Goal: Check status: Check status

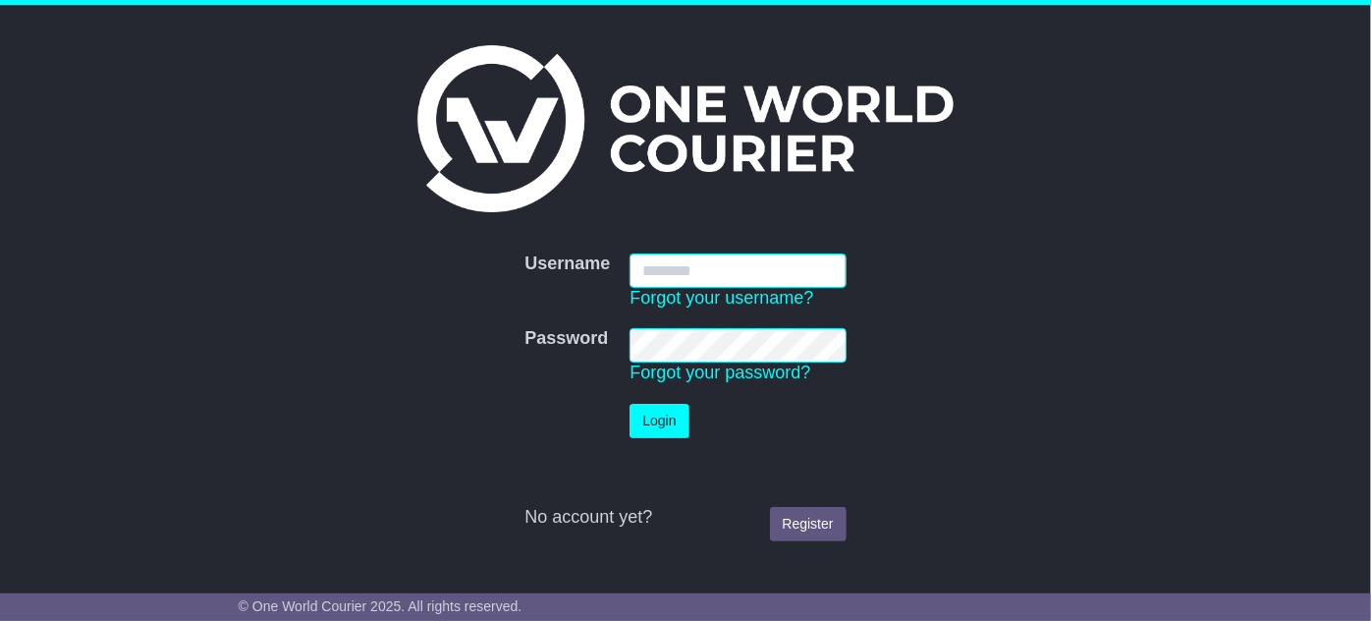
type input "**********"
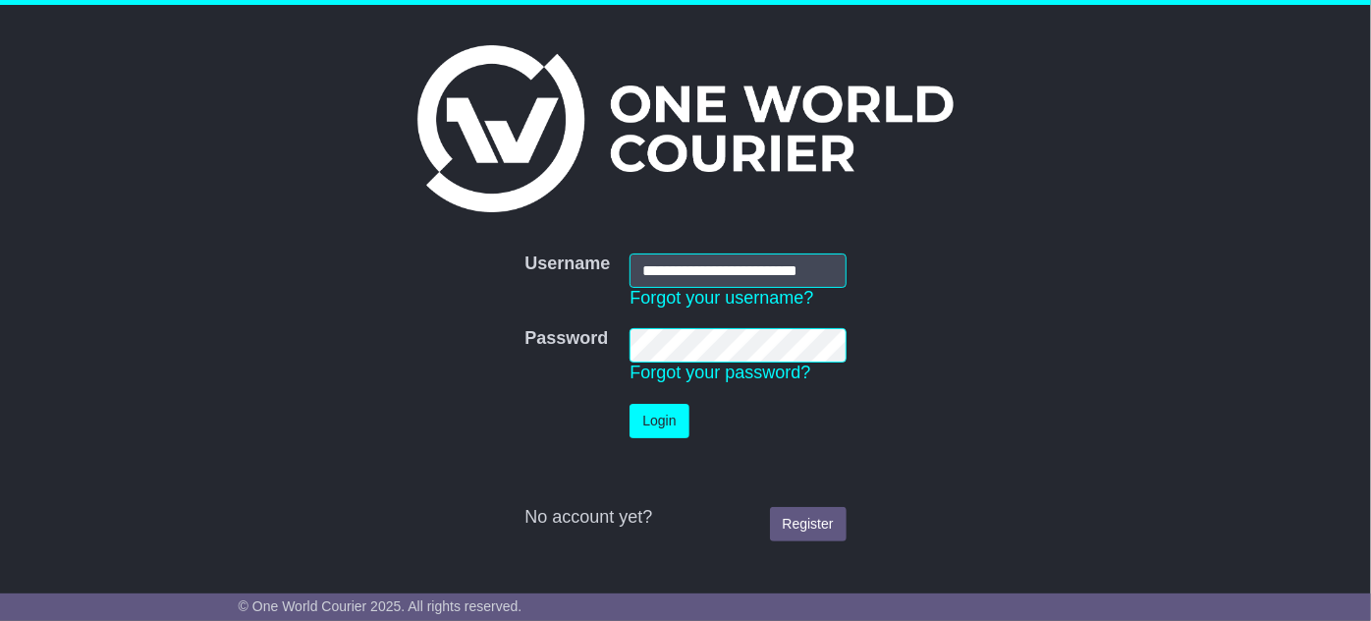
click at [649, 438] on td "Login" at bounding box center [738, 421] width 236 height 54
click at [653, 438] on td "Login" at bounding box center [738, 421] width 236 height 54
click at [673, 423] on button "Login" at bounding box center [659, 421] width 59 height 34
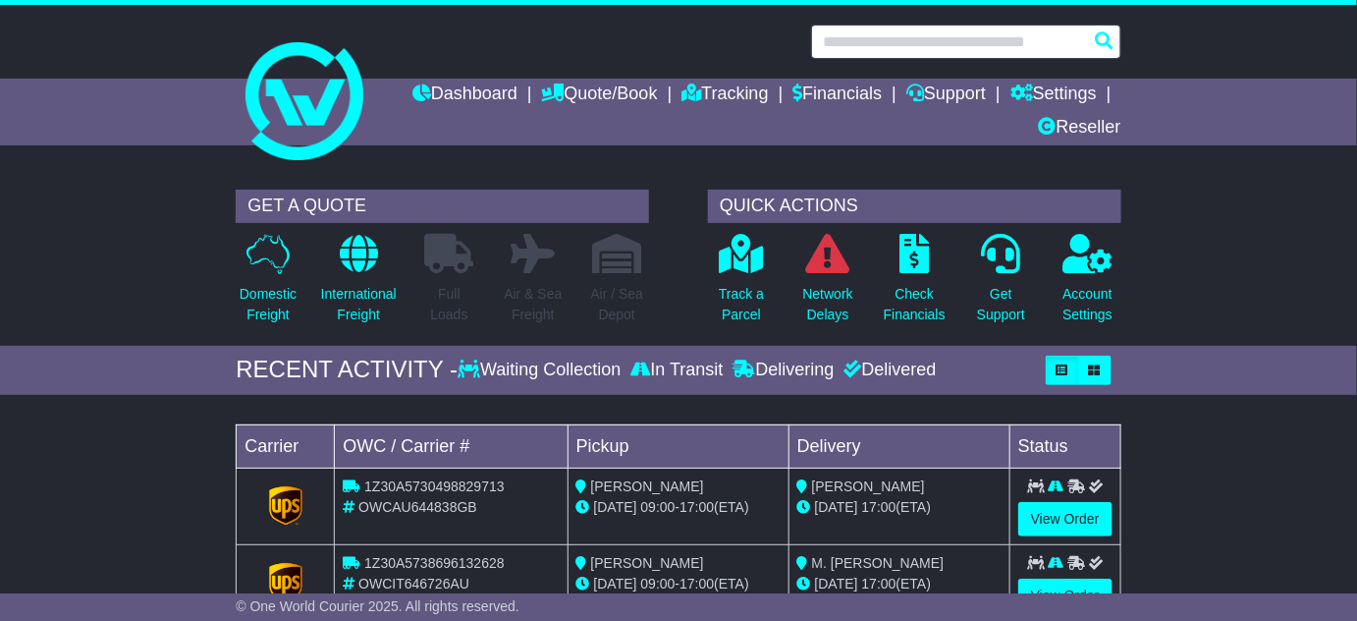
click at [990, 49] on input "text" at bounding box center [966, 42] width 310 height 34
paste input "**********"
type input "**********"
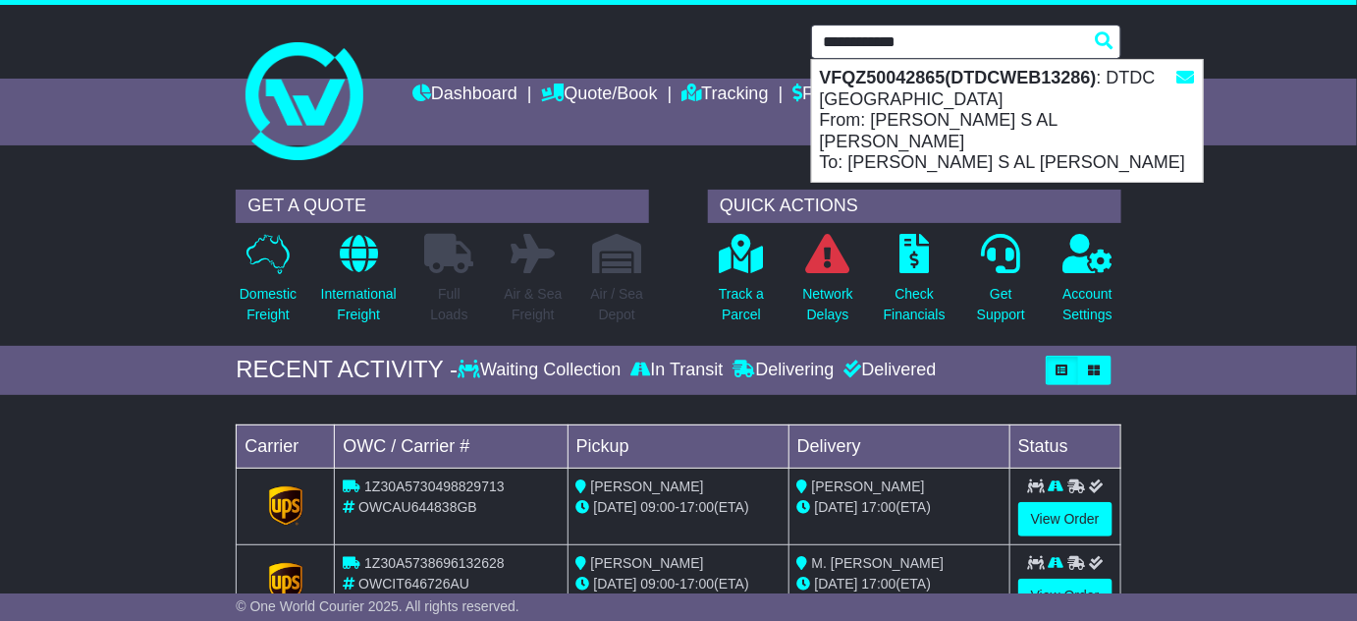
click at [898, 111] on div "VFQZ50042865(DTDCWEB13286) : DTDC Australia From: [PERSON_NAME] S AL [PERSON_NA…" at bounding box center [1007, 121] width 391 height 122
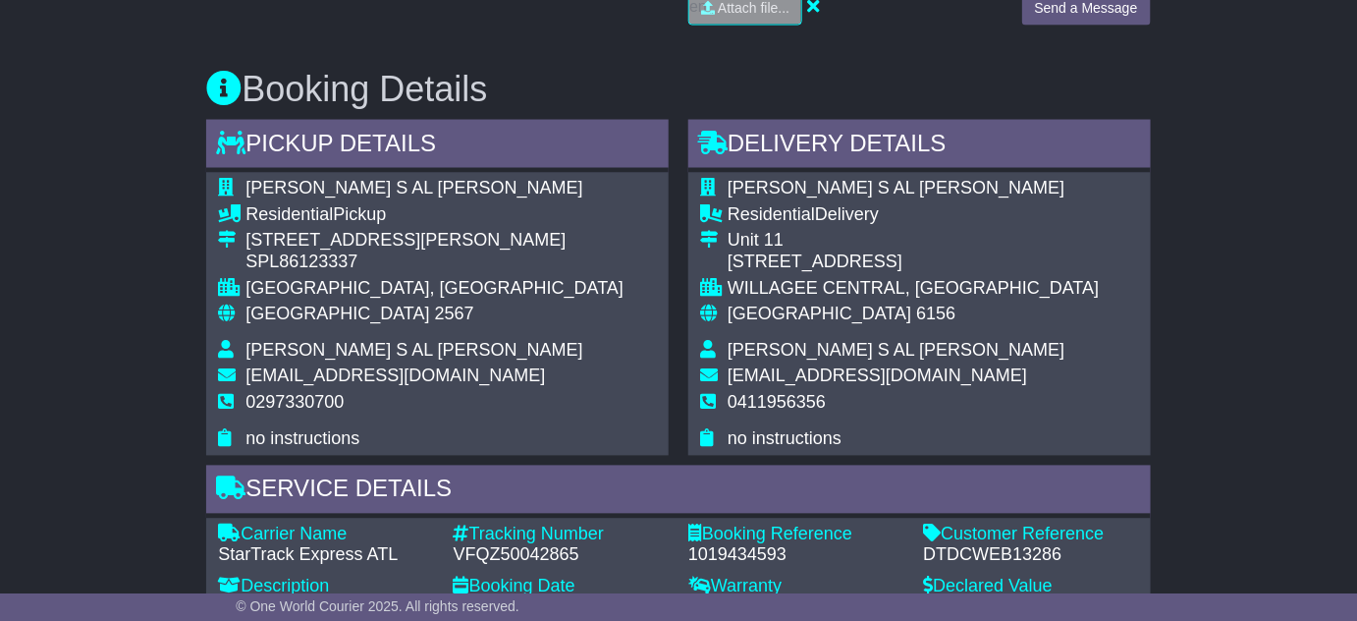
scroll to position [1071, 0]
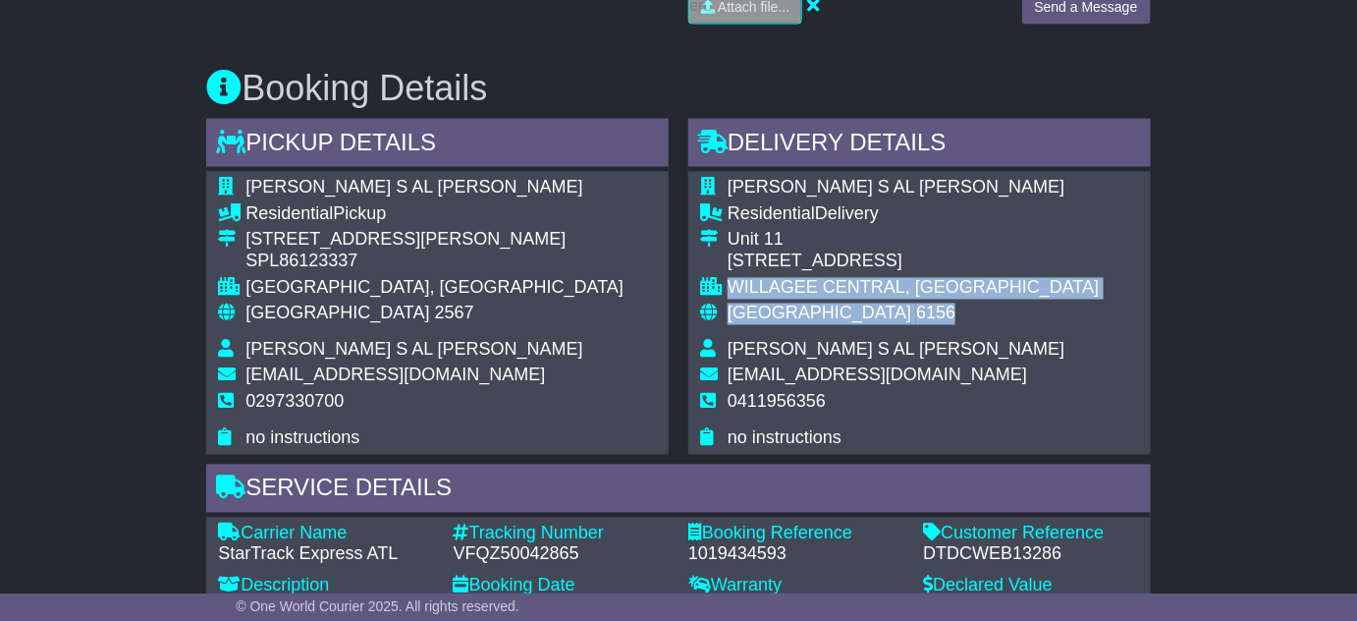
drag, startPoint x: 731, startPoint y: 280, endPoint x: 936, endPoint y: 328, distance: 210.9
click at [936, 328] on tbody "[PERSON_NAME] S AL [PERSON_NAME] Residential Delivery [STREET_ADDRESS] [GEOGRAP…" at bounding box center [899, 313] width 399 height 271
copy tbody "WILLAGEE CENTRAL, [GEOGRAPHIC_DATA] [GEOGRAPHIC_DATA] 6156"
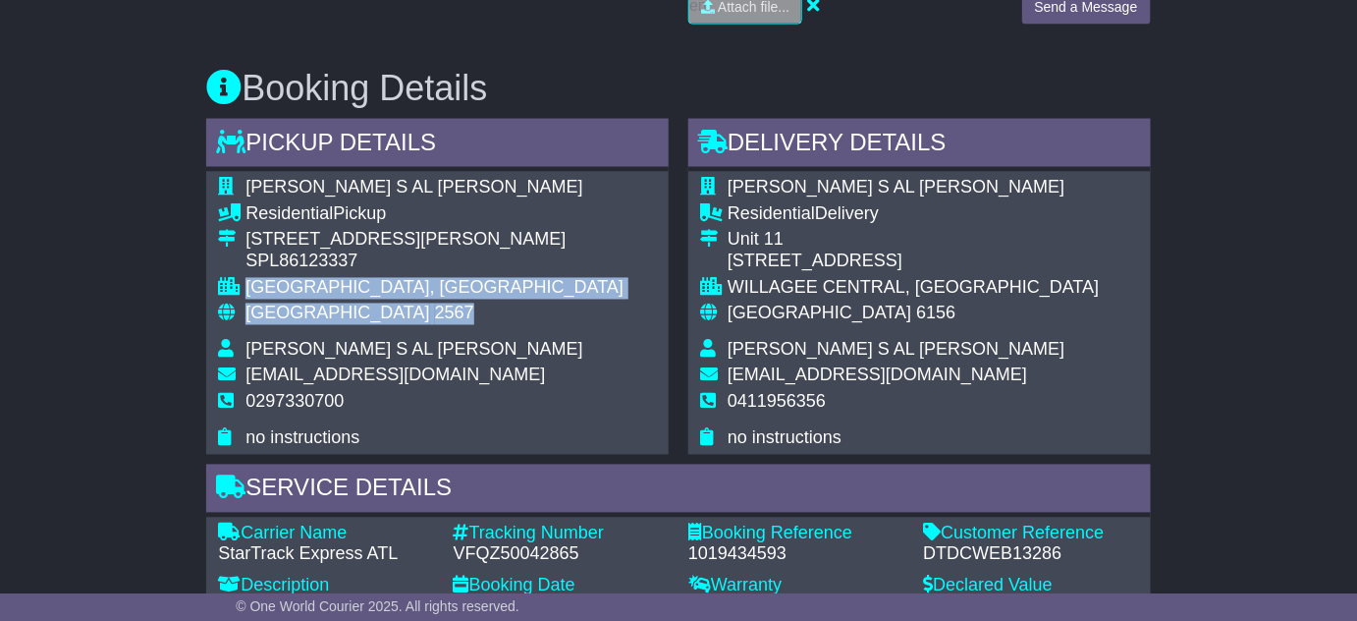
drag, startPoint x: 247, startPoint y: 282, endPoint x: 387, endPoint y: 306, distance: 142.6
click at [387, 306] on tbody "[PERSON_NAME] S AL [PERSON_NAME] Residential Pickup [STREET_ADDRESS][PERSON_NAM…" at bounding box center [421, 313] width 406 height 271
copy tbody "[GEOGRAPHIC_DATA], [GEOGRAPHIC_DATA] 2567"
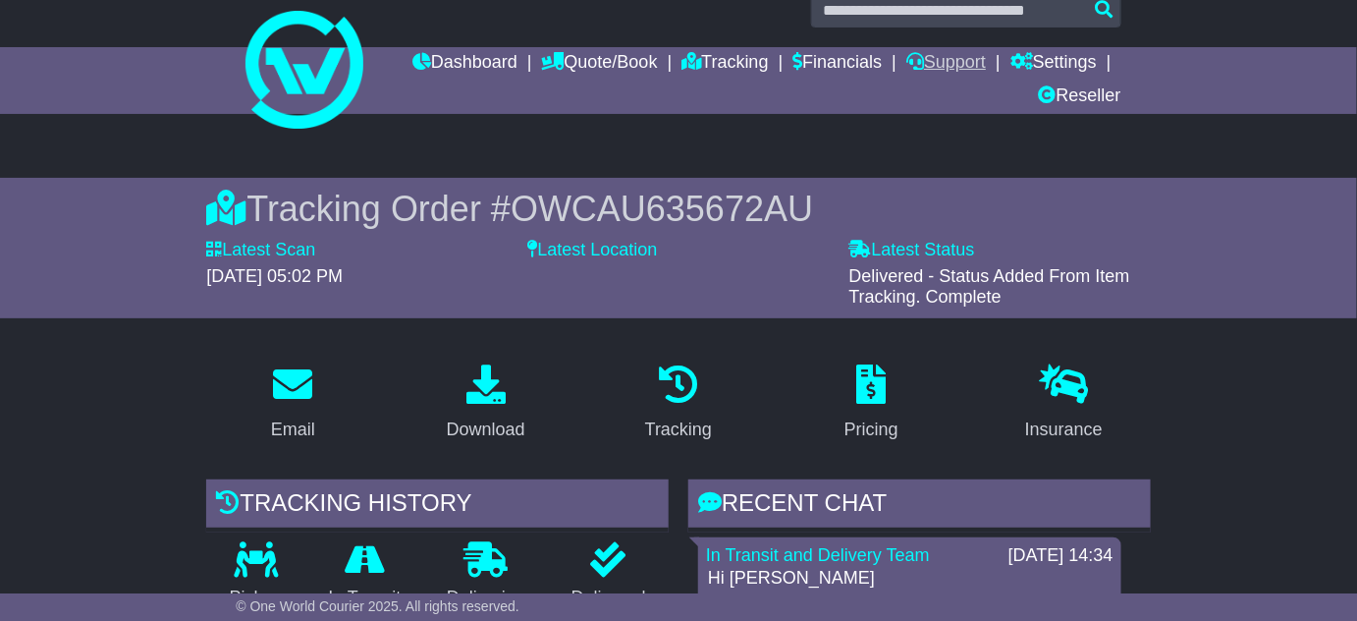
scroll to position [0, 0]
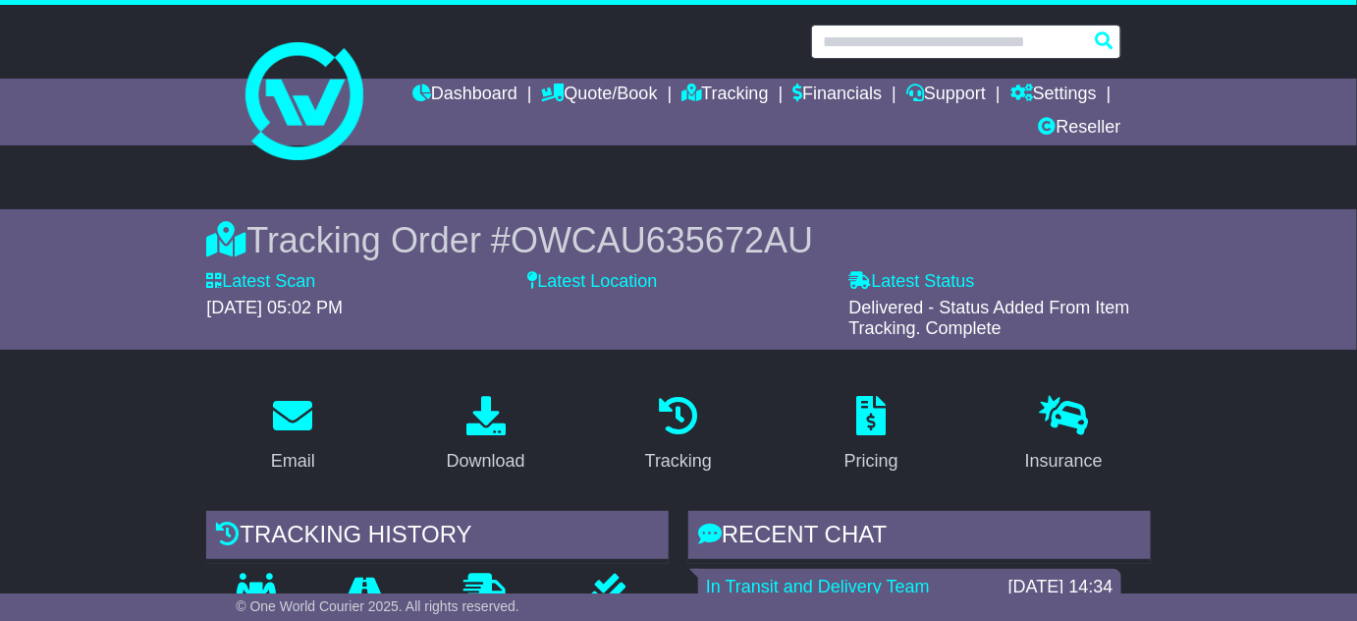
click at [946, 38] on input "text" at bounding box center [966, 42] width 310 height 34
paste input "**********"
type input "**********"
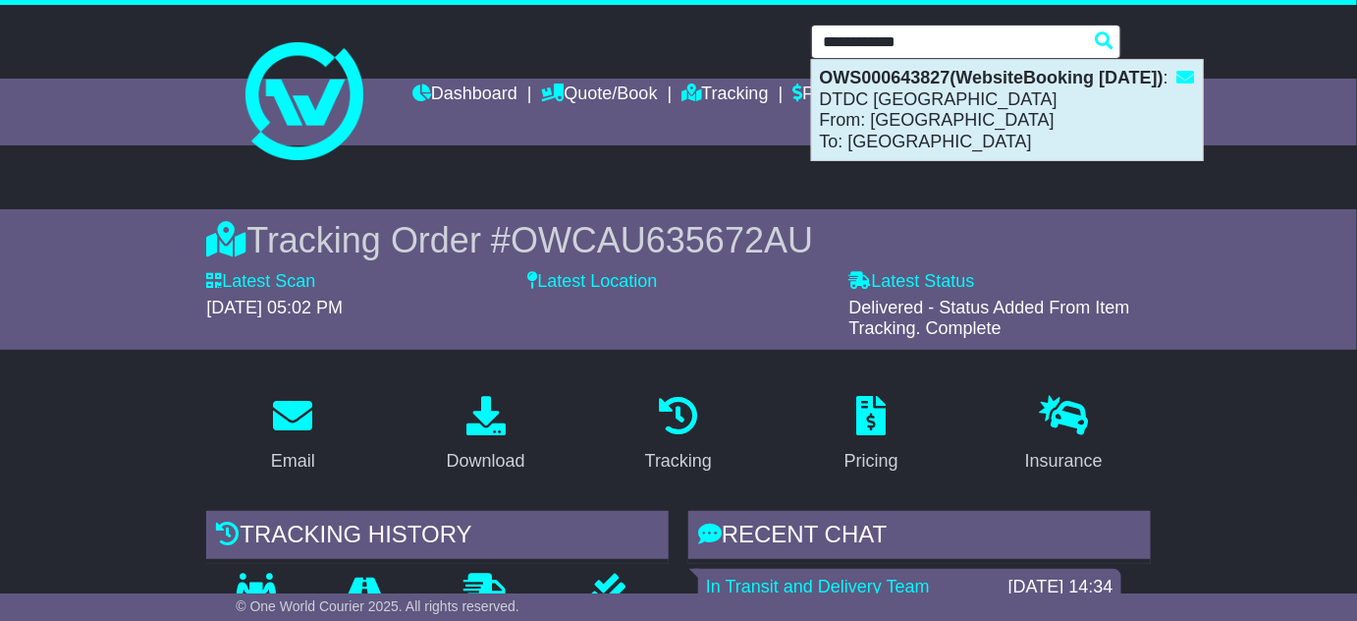
click at [914, 130] on div "OWS000643827(WebsiteBooking [DATE]) : DTDC [GEOGRAPHIC_DATA] From: WAREHOUSE WA…" at bounding box center [1007, 110] width 391 height 100
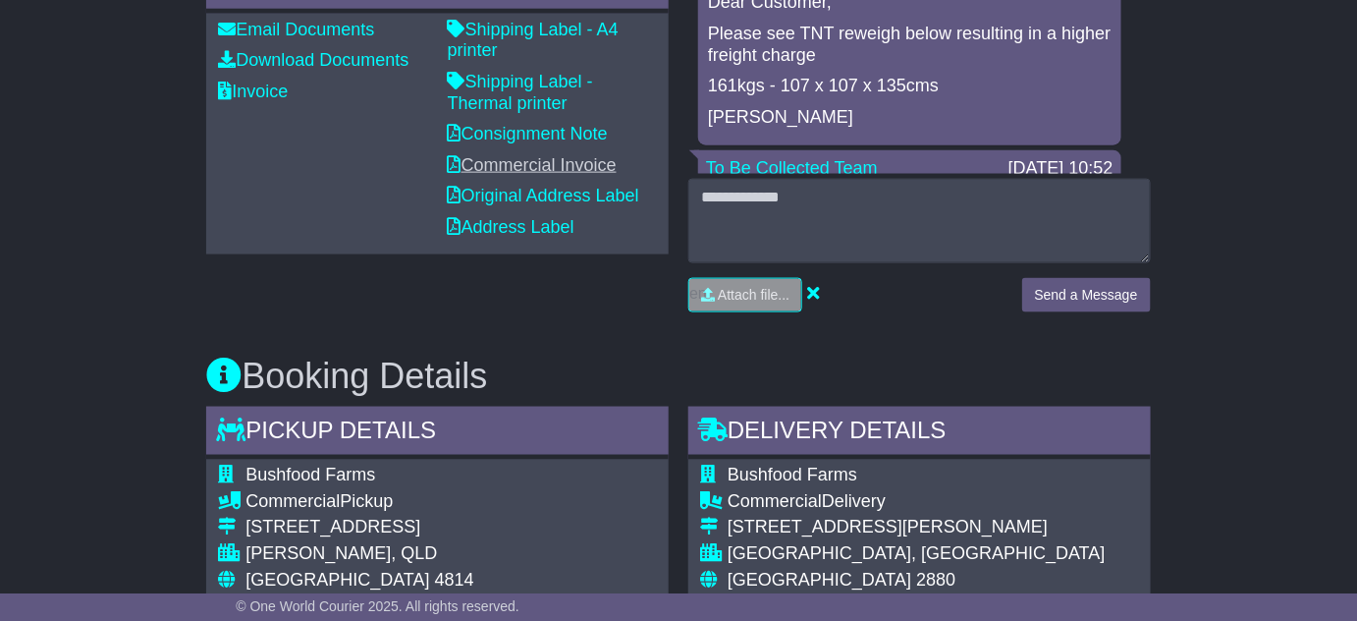
scroll to position [1071, 0]
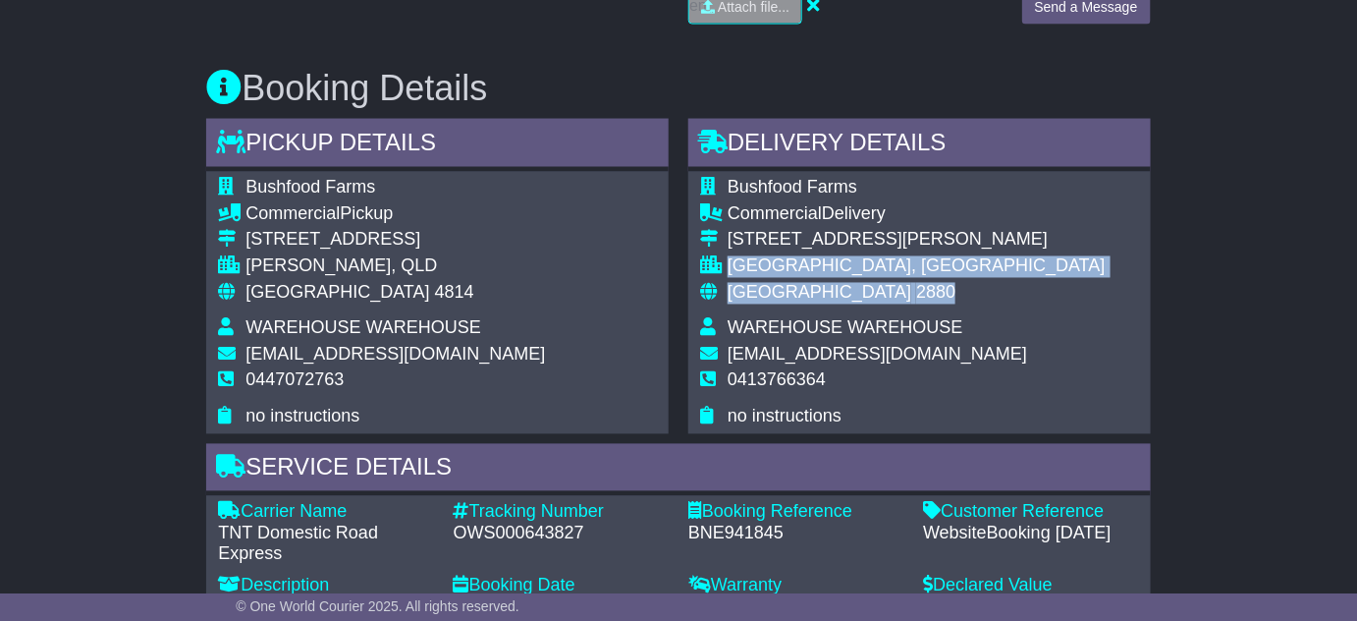
drag, startPoint x: 727, startPoint y: 258, endPoint x: 884, endPoint y: 280, distance: 158.6
click at [884, 280] on tbody "Bushfood Farms Commercial Delivery 121 Rakow Street BROKEN HILL, NSW Australia …" at bounding box center [903, 302] width 406 height 249
copy tbody "BROKEN HILL, NSW Australia 2880"
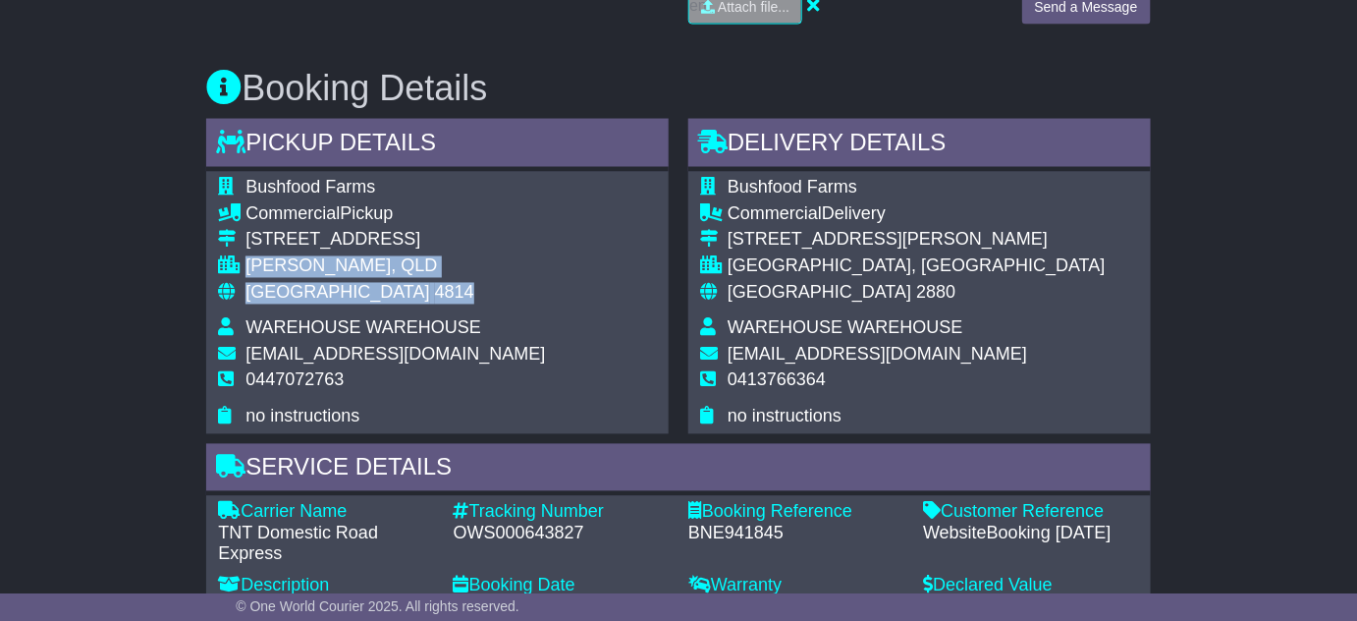
drag, startPoint x: 247, startPoint y: 261, endPoint x: 391, endPoint y: 287, distance: 146.6
click at [391, 287] on tbody "Bushfood Farms Commercial Pickup 7 Carmel Street GARBUTT, QLD Australia 4814 WA…" at bounding box center [381, 302] width 327 height 249
copy tbody "GARBUTT, QLD Australia 4814"
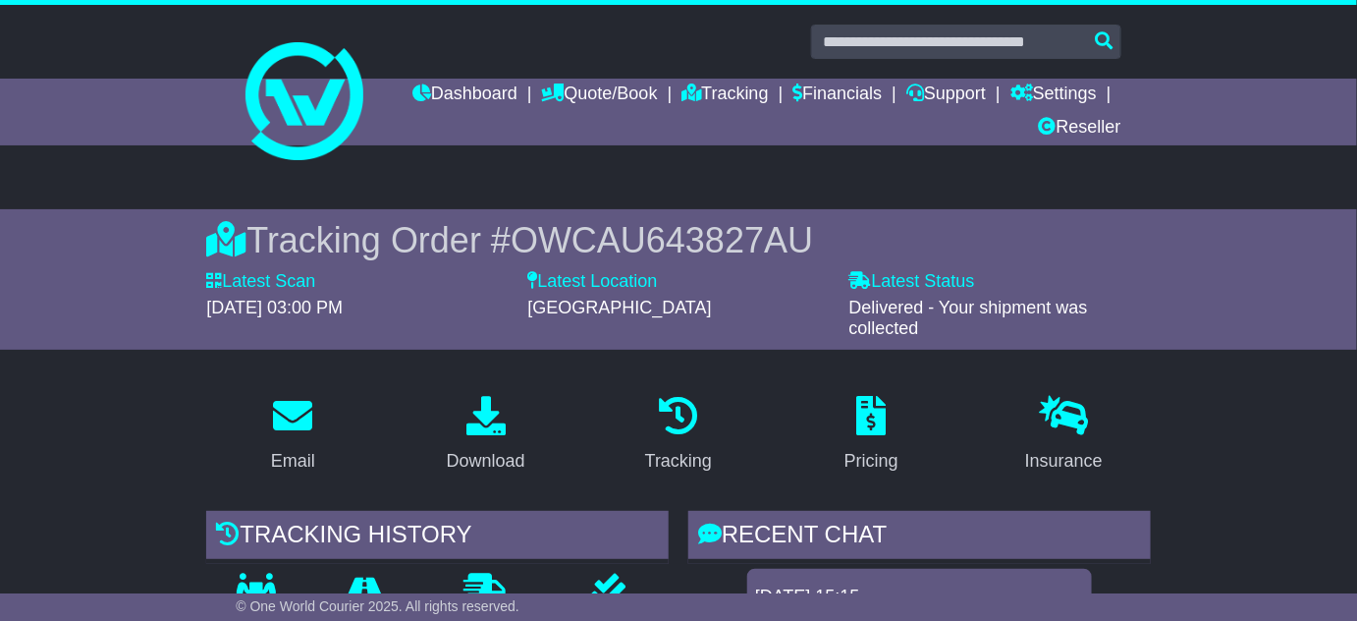
scroll to position [0, 0]
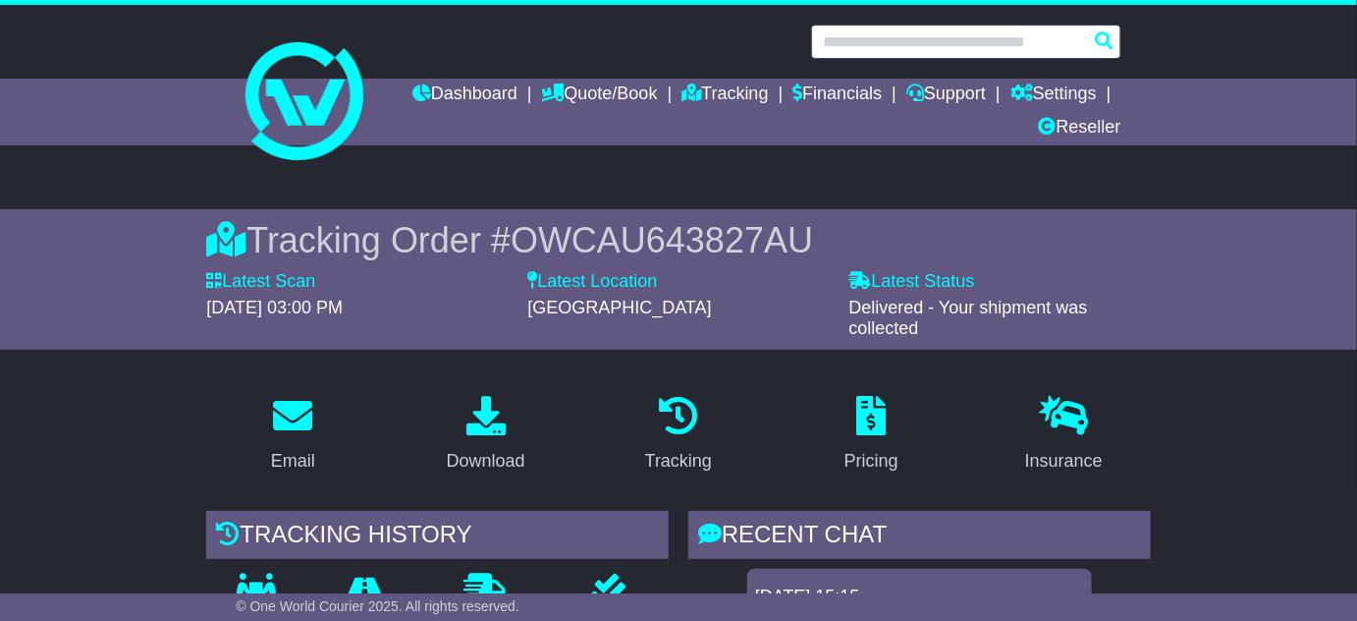
click at [975, 35] on input "text" at bounding box center [966, 42] width 310 height 34
paste input "**********"
type input "**********"
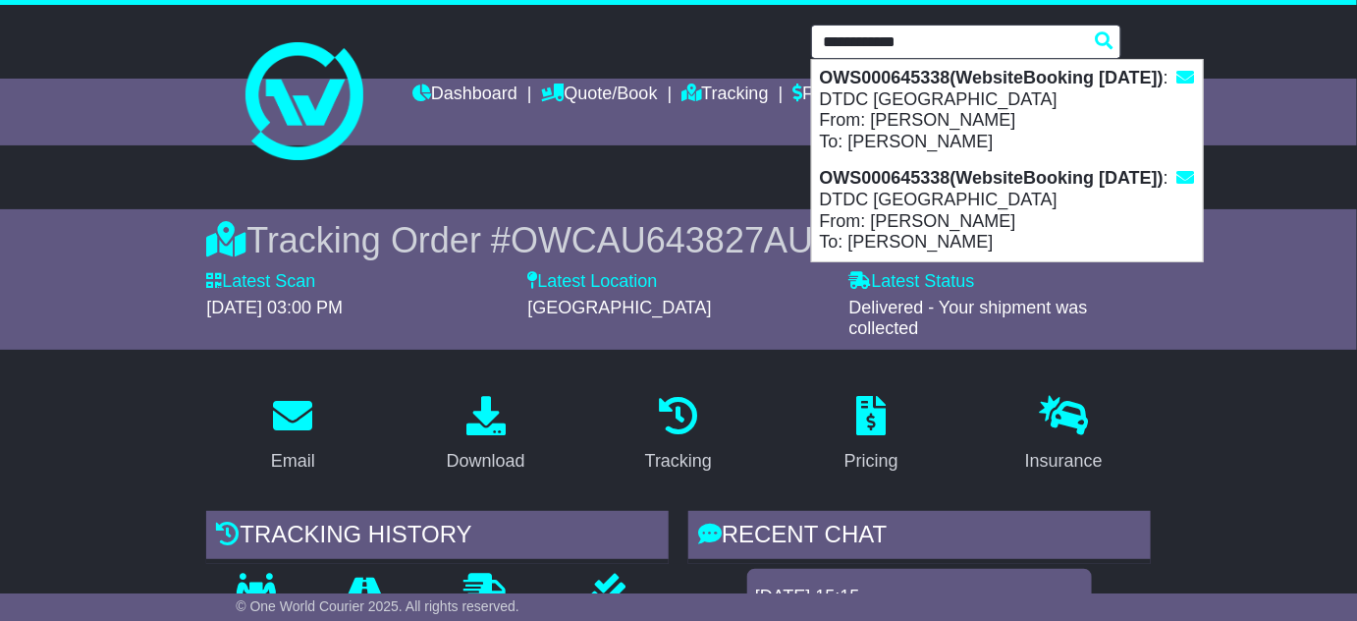
click at [931, 118] on div "OWS000645338(WebsiteBooking 11-9-2025) : DTDC Australia From: KENZO KENZO To: N…" at bounding box center [1007, 110] width 391 height 100
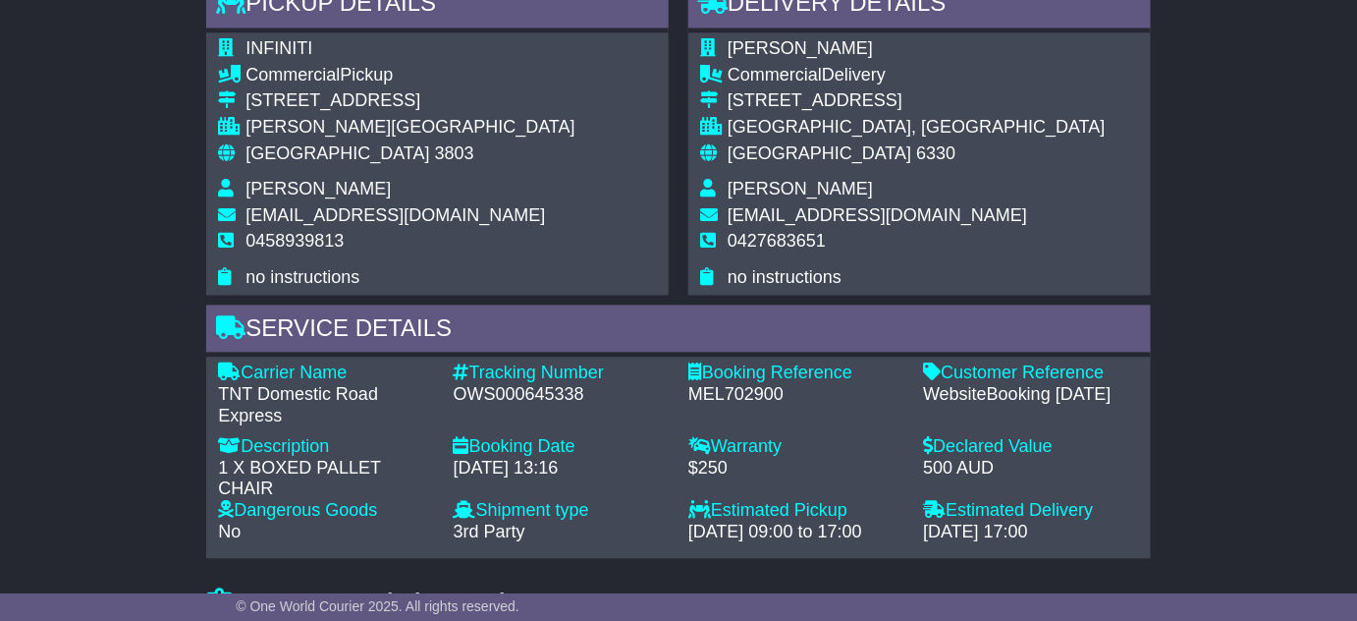
scroll to position [1249, 0]
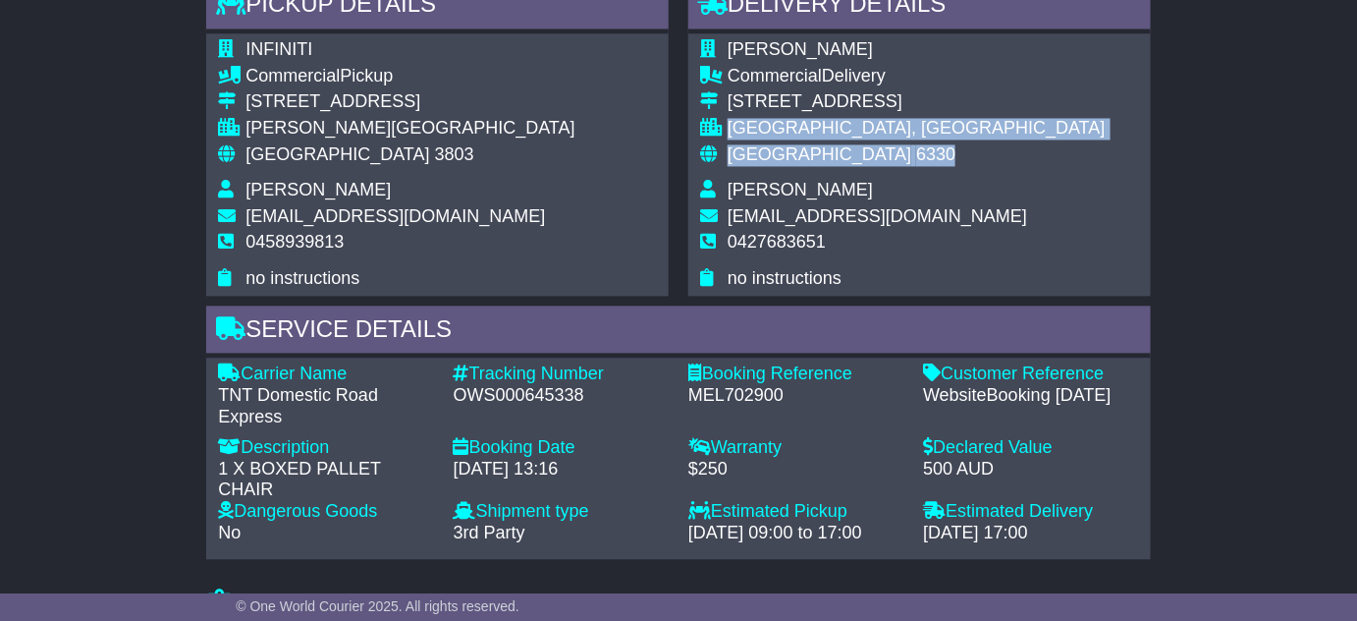
drag, startPoint x: 730, startPoint y: 201, endPoint x: 853, endPoint y: 219, distance: 124.1
click at [853, 219] on tbody "[PERSON_NAME] Commercial Delivery [STREET_ADDRESS] [GEOGRAPHIC_DATA], [GEOGRAPH…" at bounding box center [903, 163] width 406 height 249
copy tbody "[GEOGRAPHIC_DATA], [GEOGRAPHIC_DATA] [GEOGRAPHIC_DATA] 6330"
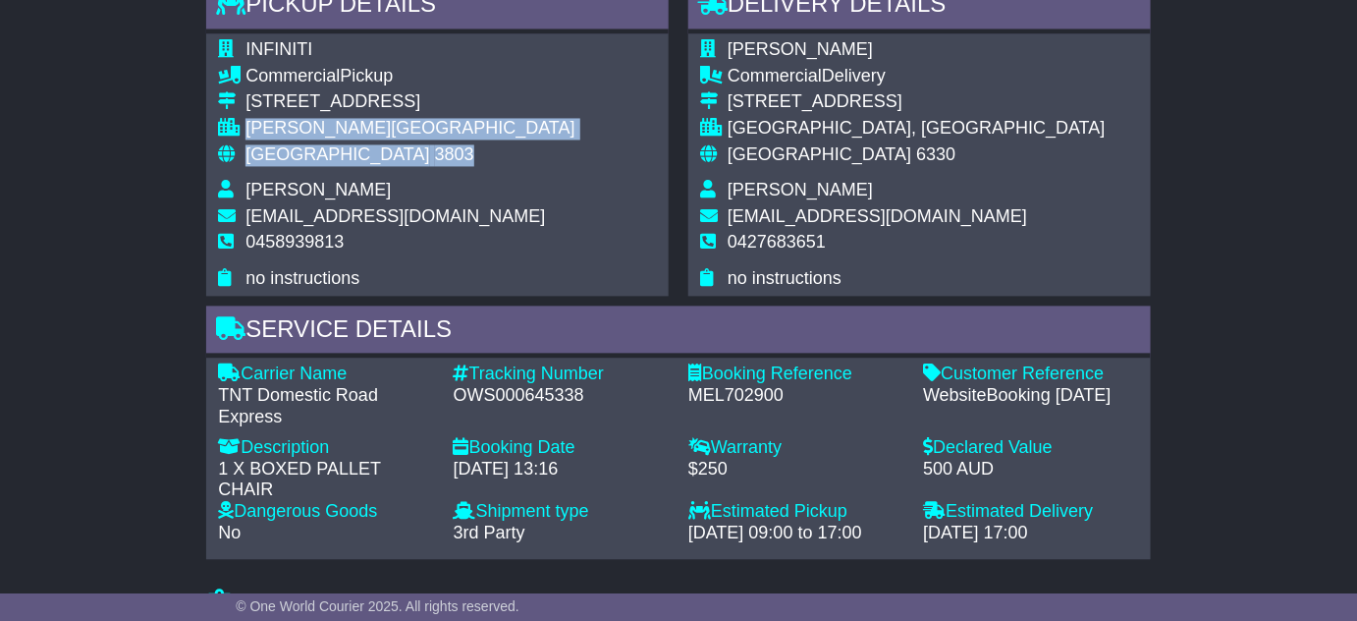
drag, startPoint x: 248, startPoint y: 195, endPoint x: 398, endPoint y: 219, distance: 152.1
click at [398, 219] on tbody "INFINITI Commercial Pickup [STREET_ADDRESS] [GEOGRAPHIC_DATA], [GEOGRAPHIC_DATA…" at bounding box center [396, 163] width 357 height 249
copy tbody "[PERSON_NAME][GEOGRAPHIC_DATA] 3803"
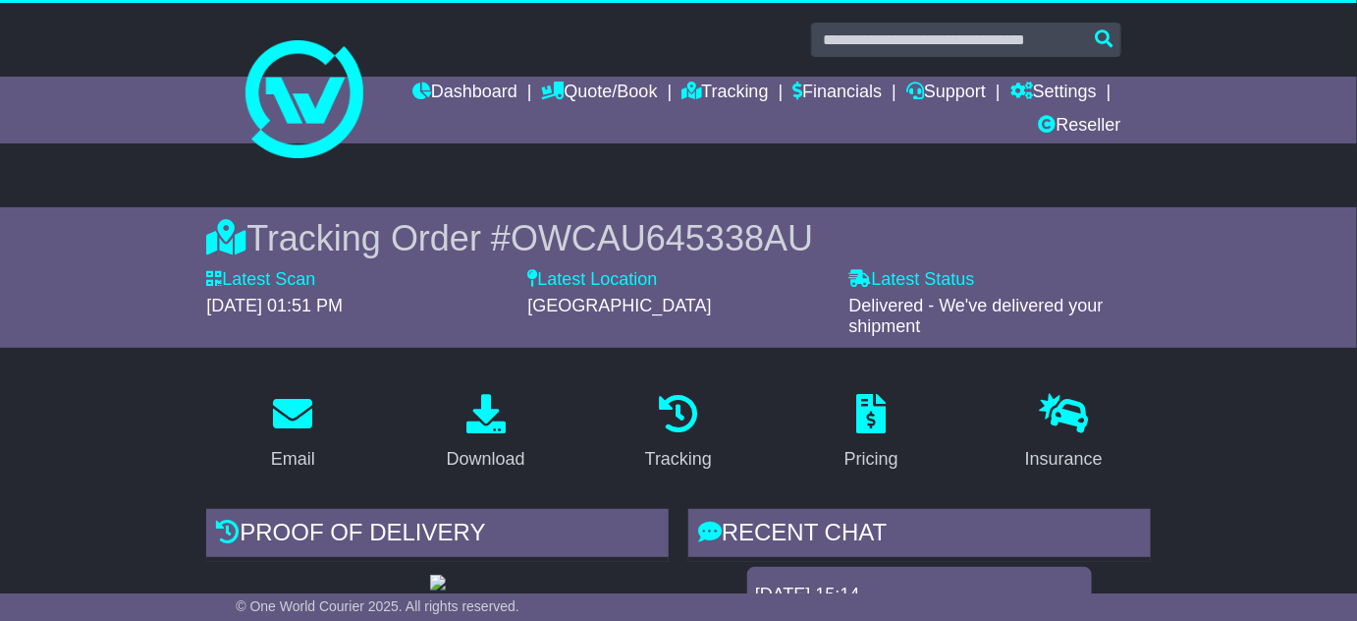
scroll to position [0, 0]
